Goal: Transaction & Acquisition: Book appointment/travel/reservation

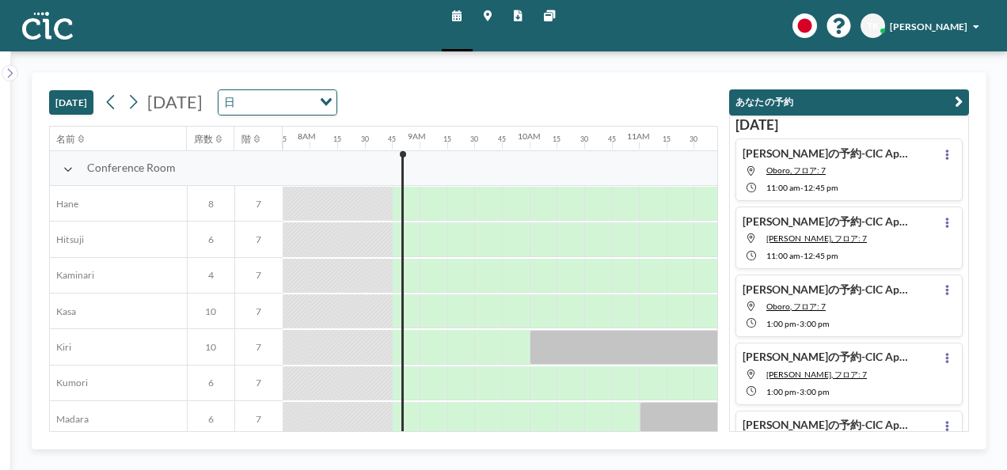
scroll to position [0, 875]
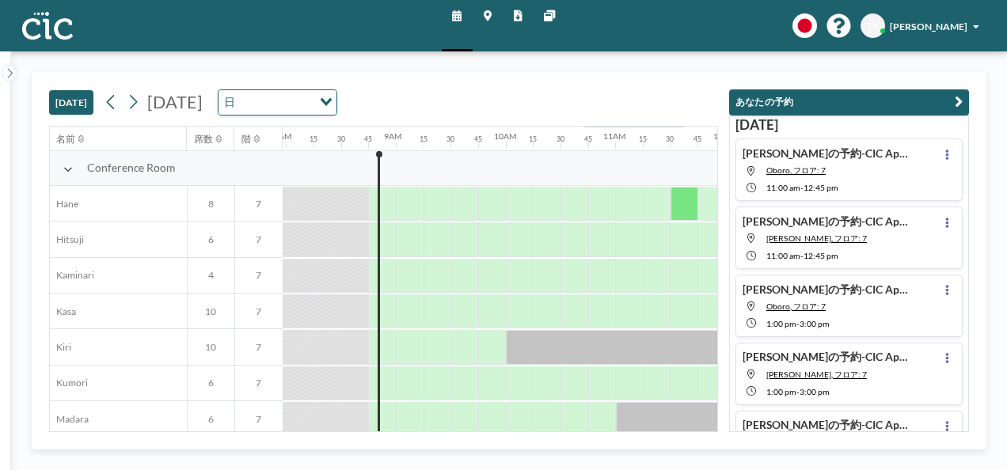
click at [570, 87] on div "[DATE] [DATE] 日 Loading..." at bounding box center [383, 99] width 669 height 53
click at [310, 101] on input "Search for option" at bounding box center [274, 102] width 71 height 18
click at [382, 146] on li "週" at bounding box center [380, 147] width 125 height 21
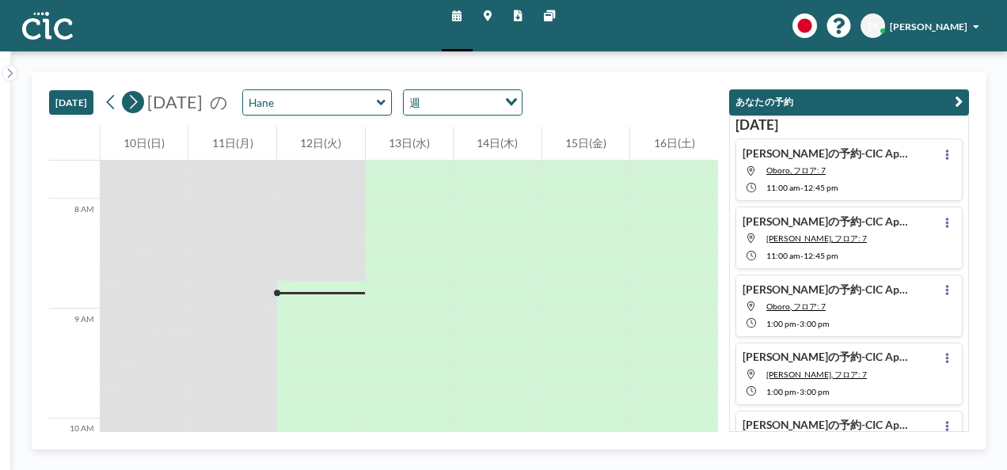
click at [127, 102] on icon at bounding box center [133, 102] width 13 height 21
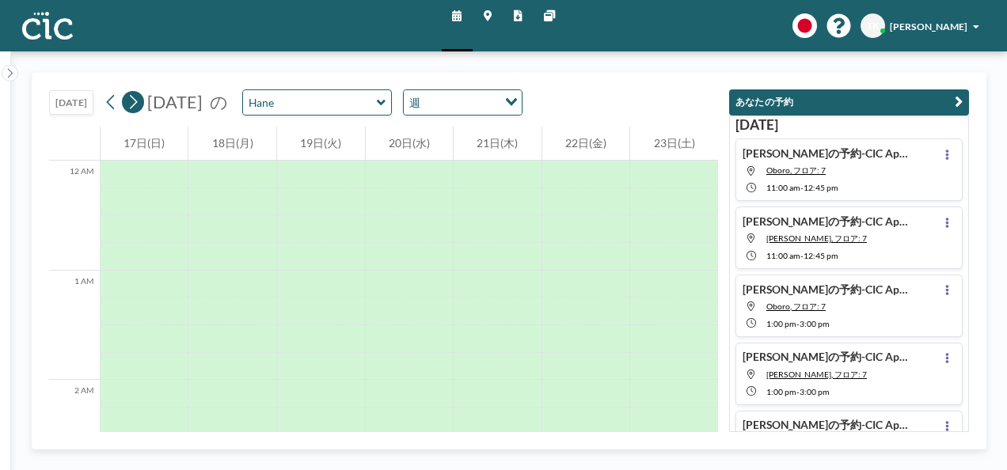
click at [127, 102] on icon at bounding box center [133, 102] width 13 height 21
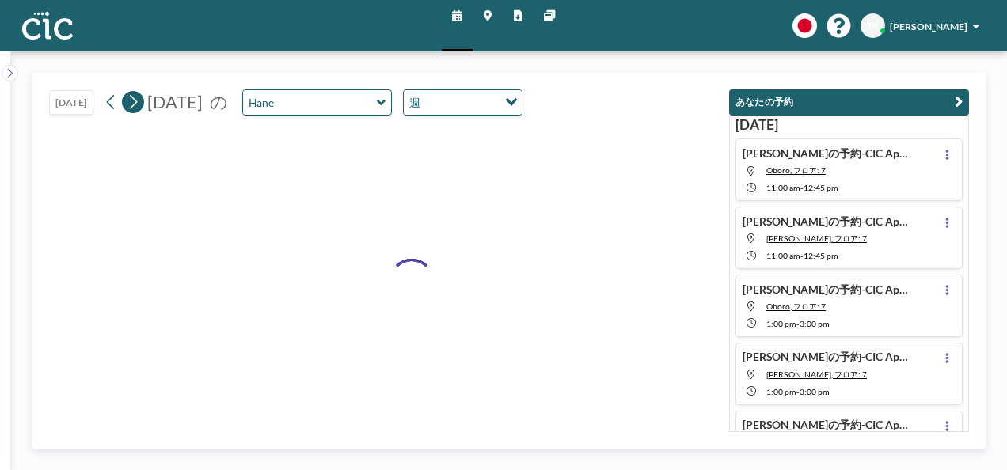
click at [127, 102] on icon at bounding box center [133, 102] width 13 height 21
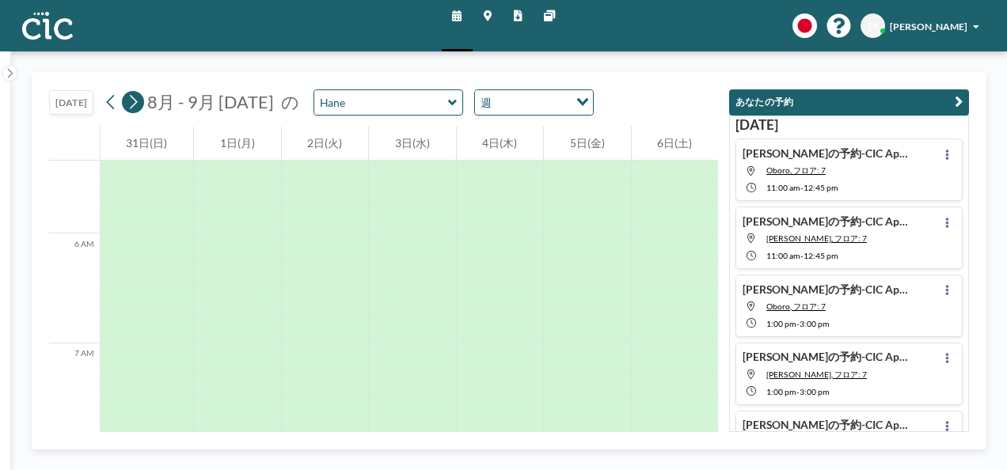
scroll to position [797, 0]
click at [127, 102] on icon at bounding box center [133, 102] width 13 height 21
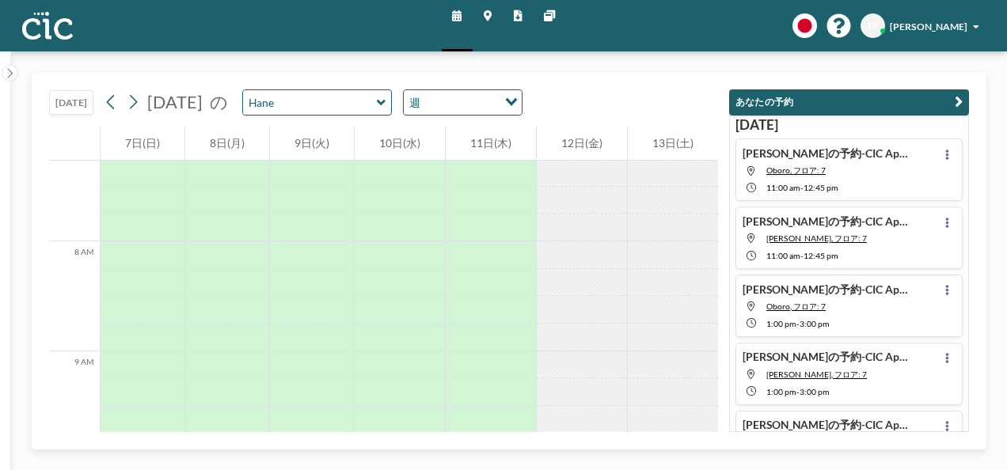
click at [444, 103] on input "Search for option" at bounding box center [460, 102] width 71 height 18
click at [456, 128] on li "日" at bounding box center [472, 127] width 125 height 21
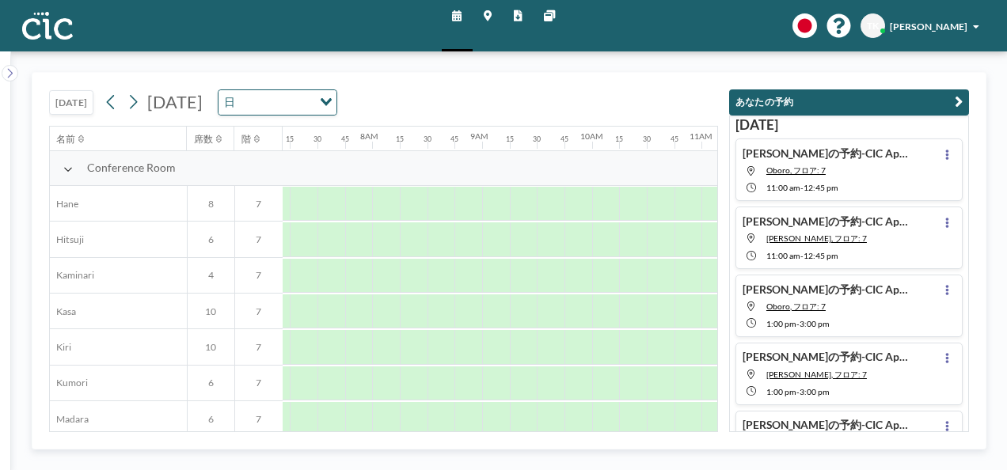
scroll to position [0, 797]
click at [130, 100] on icon at bounding box center [134, 102] width 8 height 14
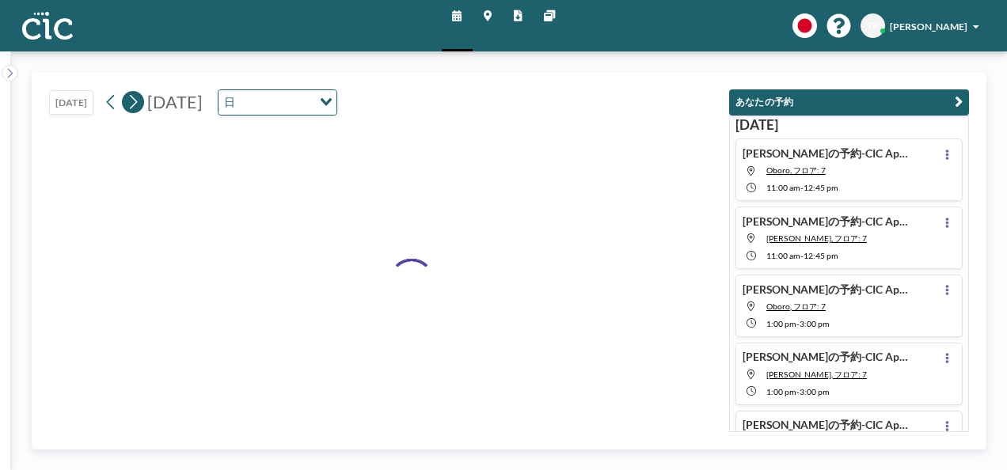
click at [130, 100] on icon at bounding box center [134, 102] width 8 height 14
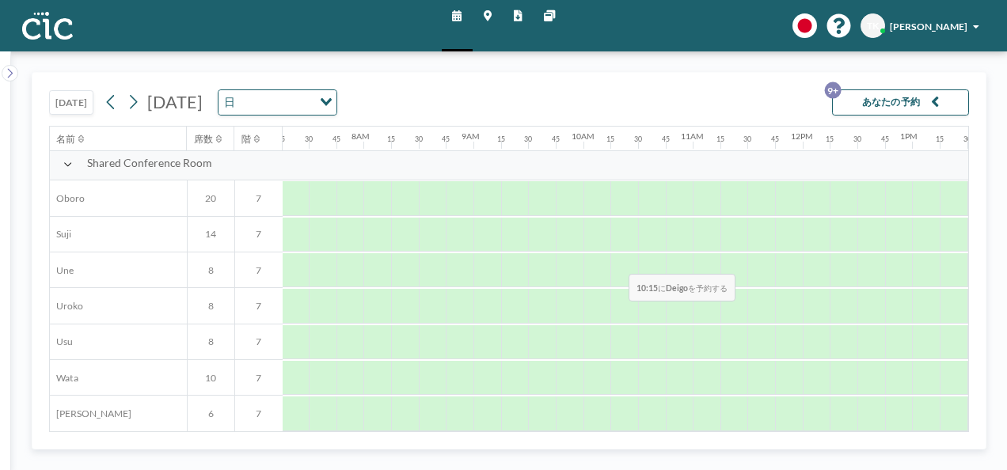
scroll to position [856, 797]
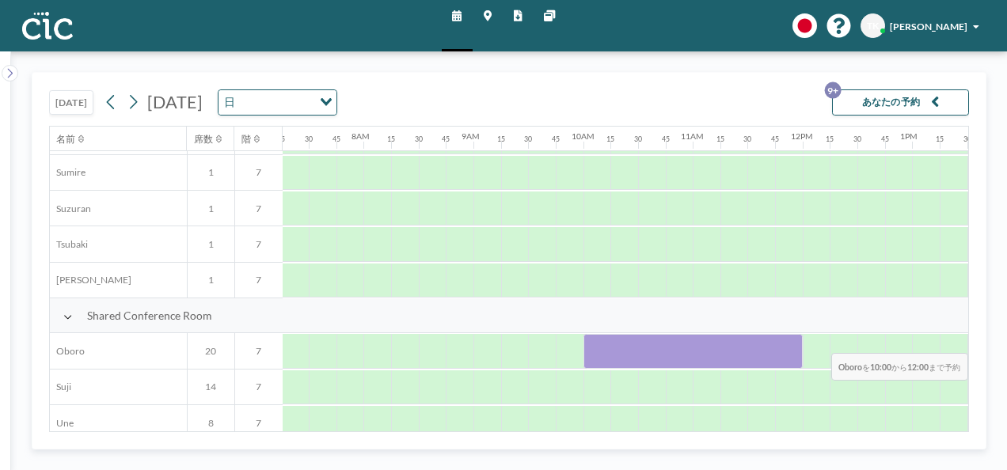
drag, startPoint x: 591, startPoint y: 343, endPoint x: 834, endPoint y: 340, distance: 243.9
click at [834, 340] on div at bounding box center [802, 351] width 2634 height 36
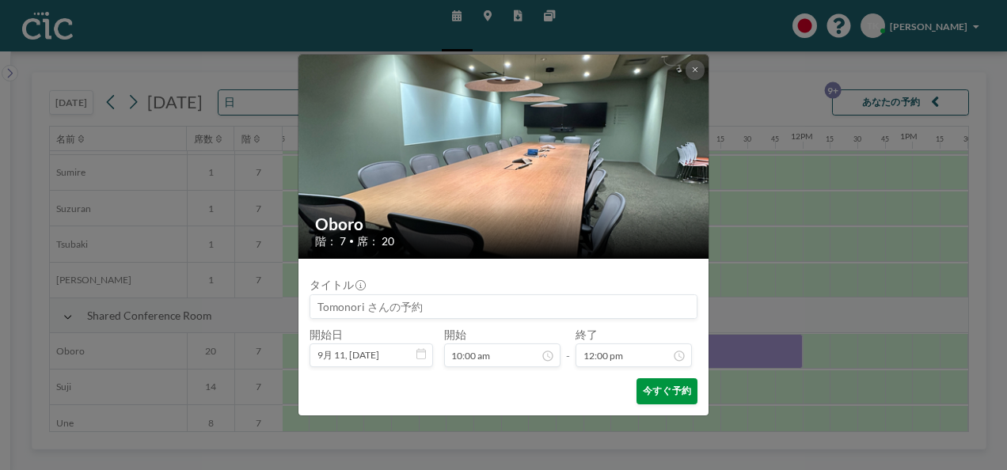
click at [667, 388] on button "今すぐ予約" at bounding box center [667, 391] width 61 height 26
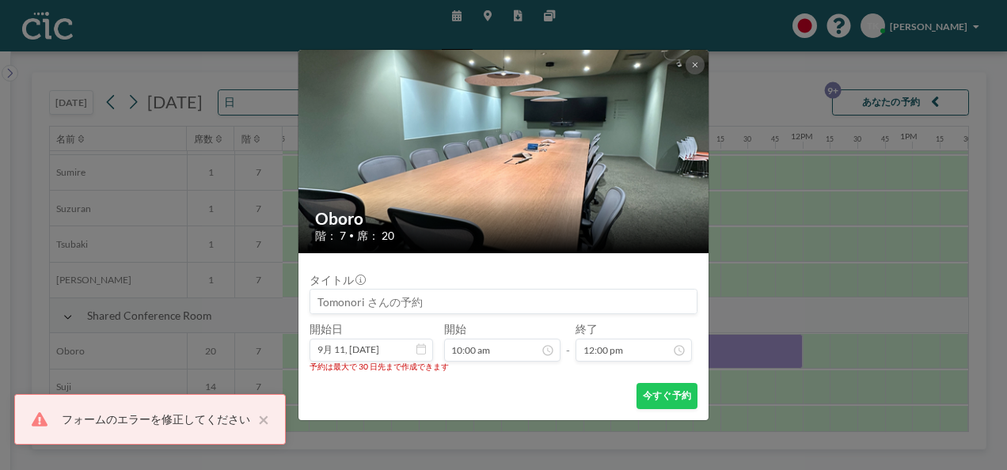
scroll to position [1045, 0]
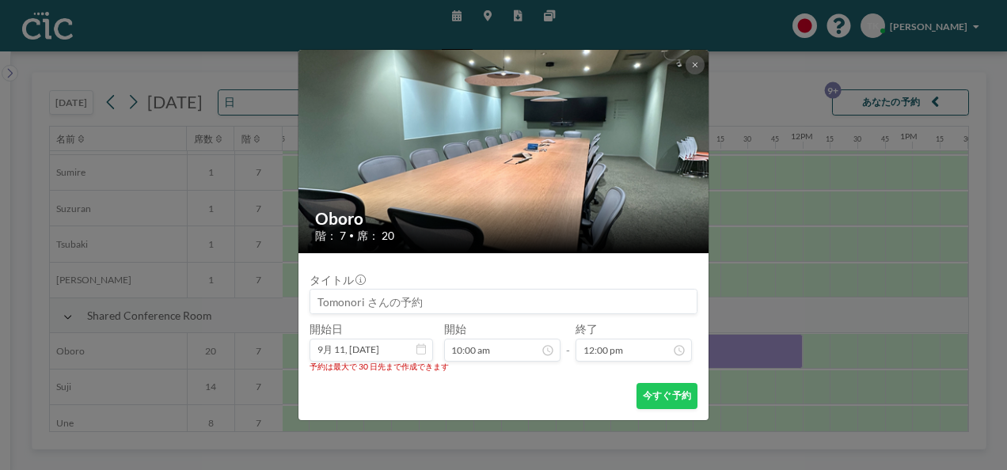
click at [828, 297] on div "Oboro 階： 7 • 席： 20 タイトル 開始日 9月 11, [DATE] 開始 10:00 am - 終了 12:00 pm 予約は最大で 30 日…" at bounding box center [503, 235] width 1007 height 470
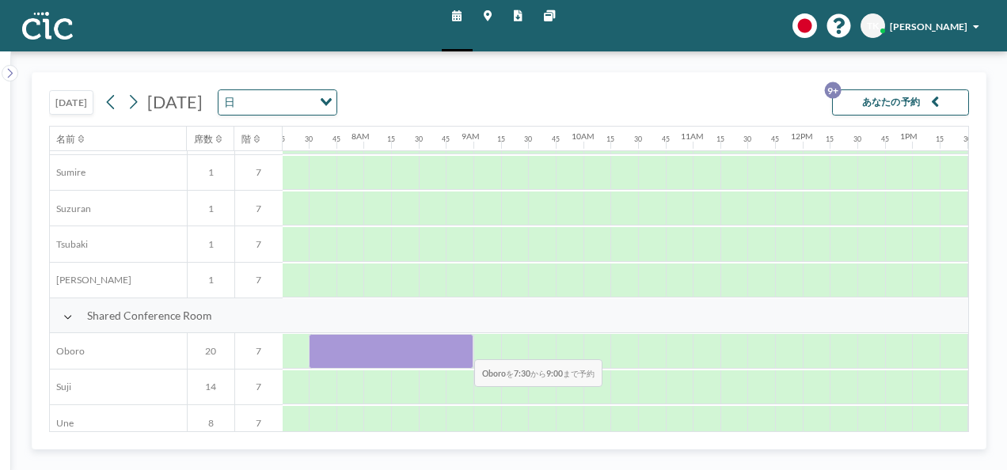
drag, startPoint x: 315, startPoint y: 347, endPoint x: 467, endPoint y: 347, distance: 152.0
click at [467, 347] on div at bounding box center [391, 351] width 165 height 34
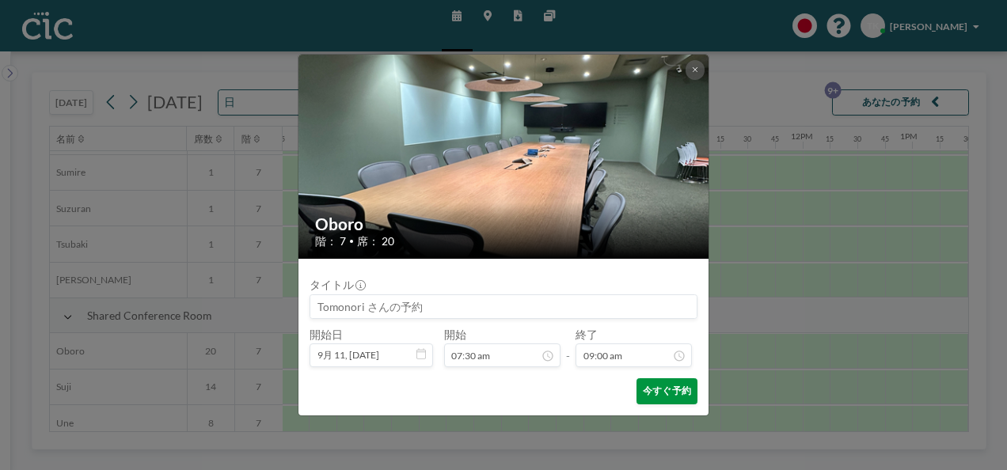
scroll to position [941, 0]
click at [669, 391] on button "今すぐ予約" at bounding box center [667, 391] width 61 height 26
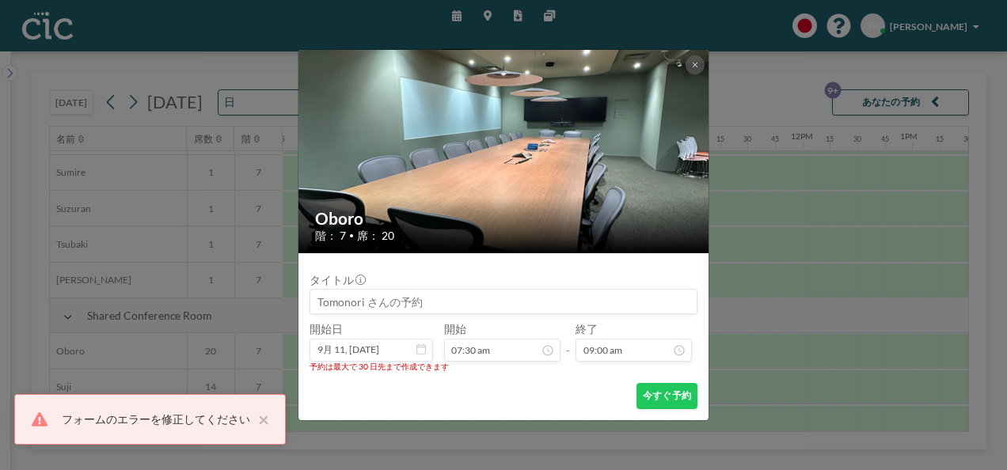
click at [741, 314] on div "Oboro 階： 7 • 席： 20 タイトル 開始日 9月 11, [DATE] 開始 07:30 am - 終了 09:00 am 予約は最大で 30 日…" at bounding box center [503, 235] width 1007 height 470
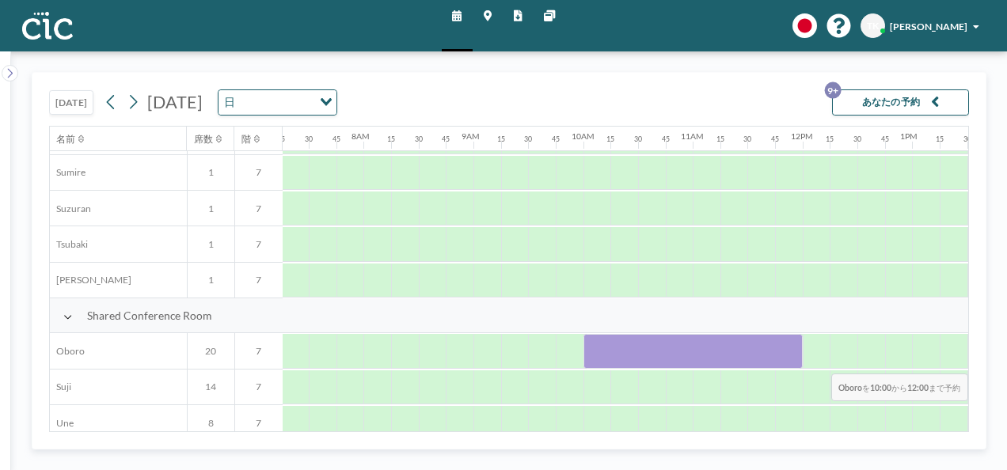
drag, startPoint x: 601, startPoint y: 352, endPoint x: 871, endPoint y: 361, distance: 270.1
click at [871, 361] on div at bounding box center [802, 351] width 2634 height 36
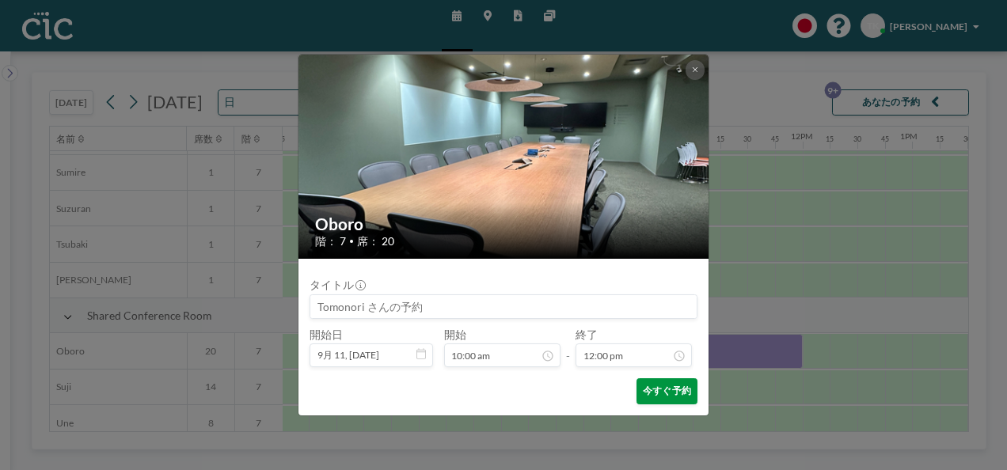
click at [673, 384] on button "今すぐ予約" at bounding box center [667, 391] width 61 height 26
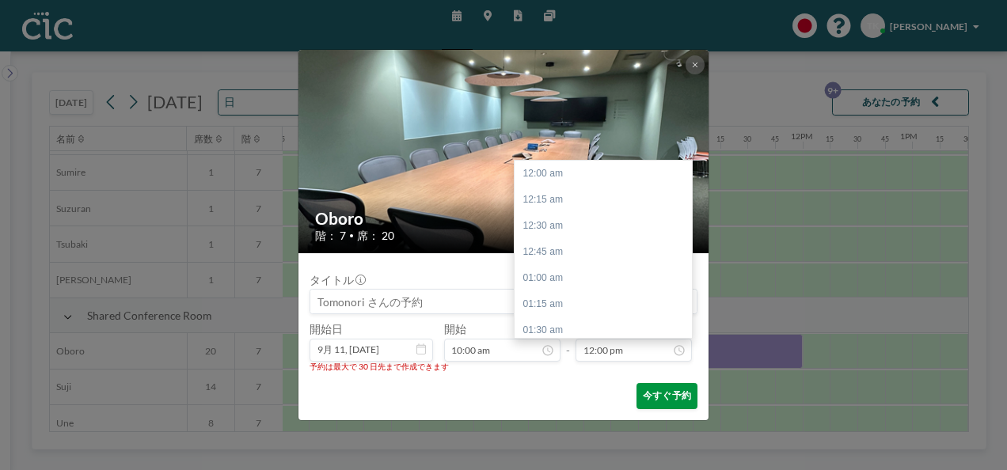
scroll to position [1254, 0]
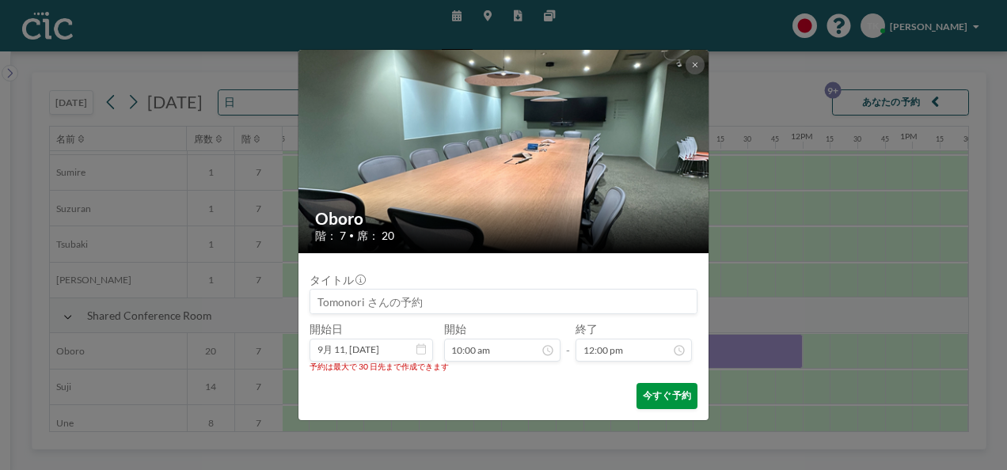
click at [667, 390] on button "今すぐ予約" at bounding box center [667, 396] width 61 height 26
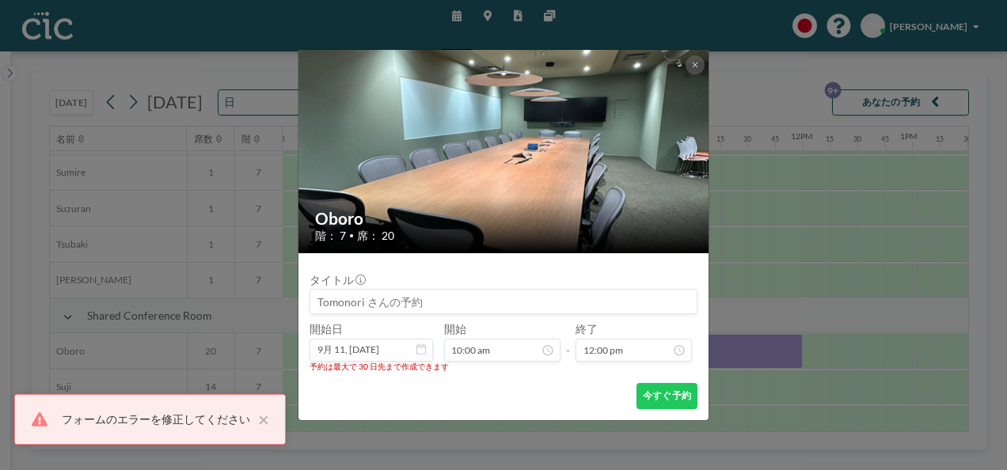
click at [782, 84] on div "Oboro 階： 7 • 席： 20 タイトル 開始日 9月 11, [DATE] 開始 10:00 am - 終了 12:00 pm 予約は最大で 30 日…" at bounding box center [503, 235] width 1007 height 470
